Goal: Information Seeking & Learning: Learn about a topic

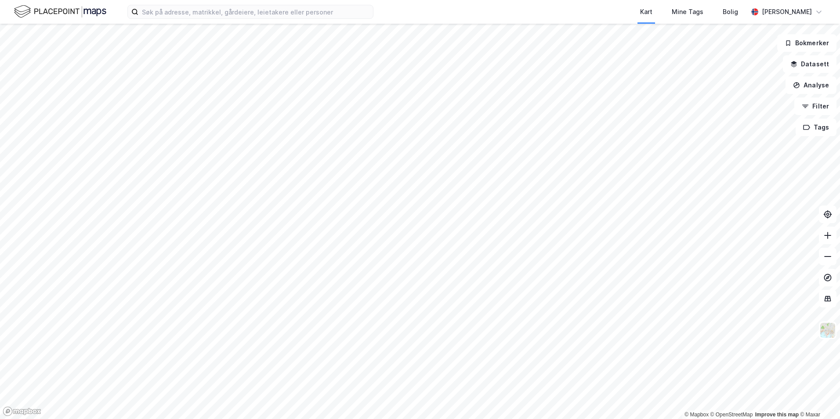
click at [339, 26] on div at bounding box center [420, 209] width 840 height 419
click at [333, 19] on div "Kart Mine Tags [PERSON_NAME] [PERSON_NAME]" at bounding box center [420, 12] width 840 height 24
click at [331, 14] on input at bounding box center [255, 11] width 234 height 13
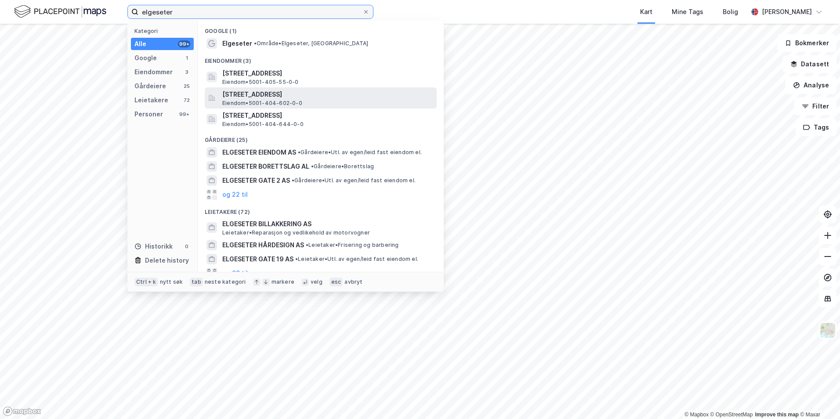
type input "elgeseter"
click at [281, 95] on span "[STREET_ADDRESS]" at bounding box center [327, 94] width 211 height 11
